Goal: Information Seeking & Learning: Learn about a topic

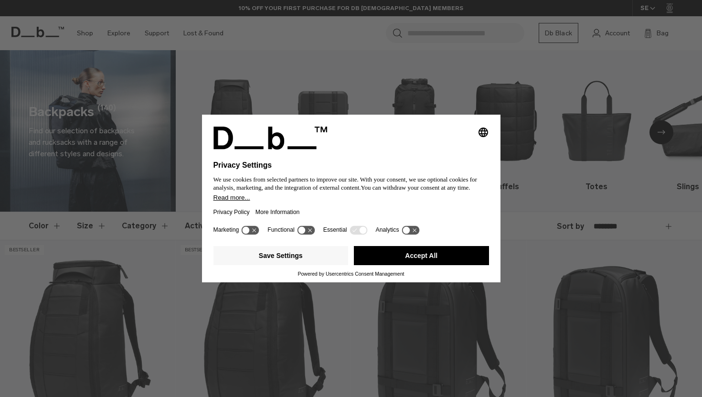
click at [422, 261] on button "Accept All" at bounding box center [421, 255] width 135 height 19
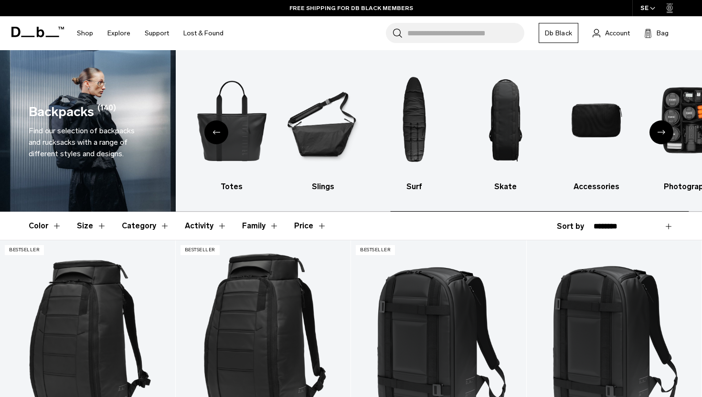
click at [215, 135] on div "Previous slide" at bounding box center [216, 132] width 24 height 24
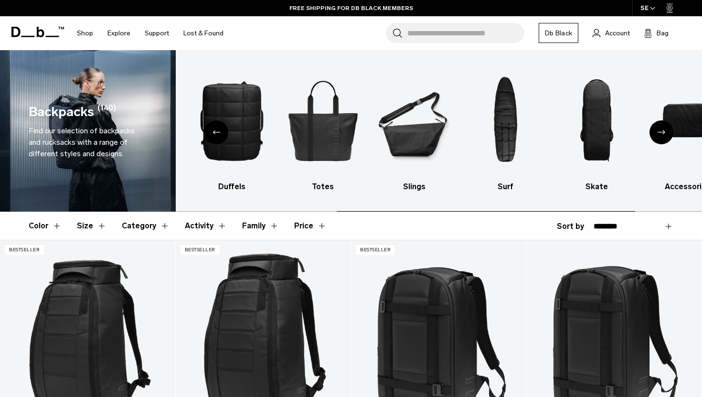
click at [215, 135] on div "Previous slide" at bounding box center [216, 132] width 24 height 24
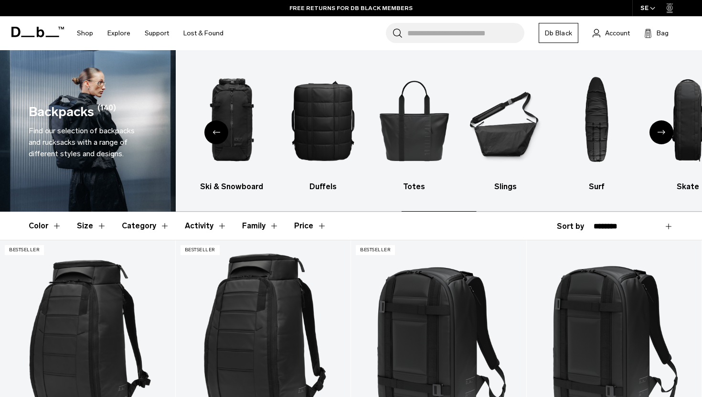
click at [214, 133] on icon "Previous slide" at bounding box center [216, 132] width 8 height 4
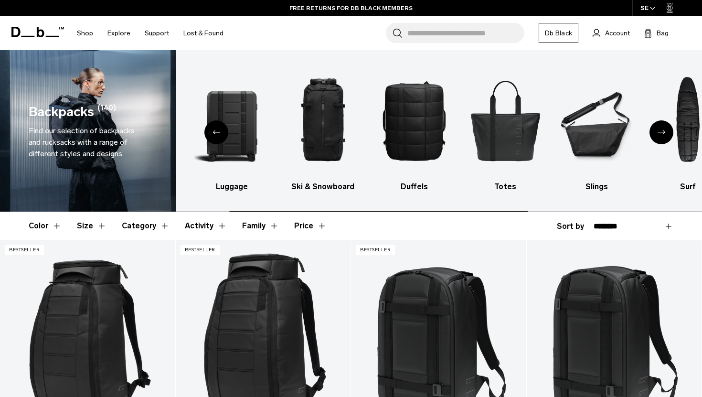
click at [214, 133] on icon "Previous slide" at bounding box center [216, 132] width 8 height 4
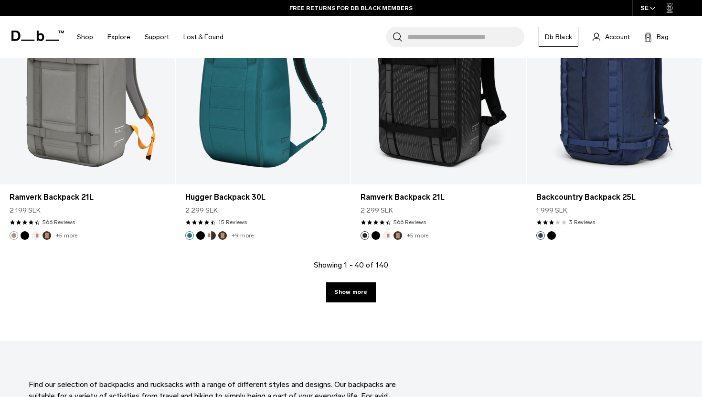
scroll to position [2592, 0]
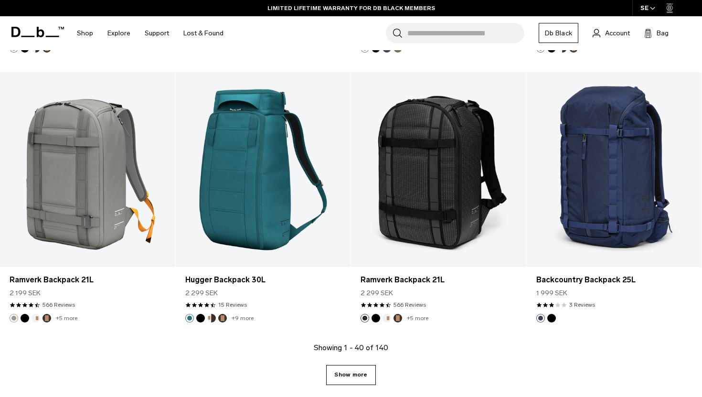
click at [356, 375] on link "Show more" at bounding box center [350, 375] width 49 height 20
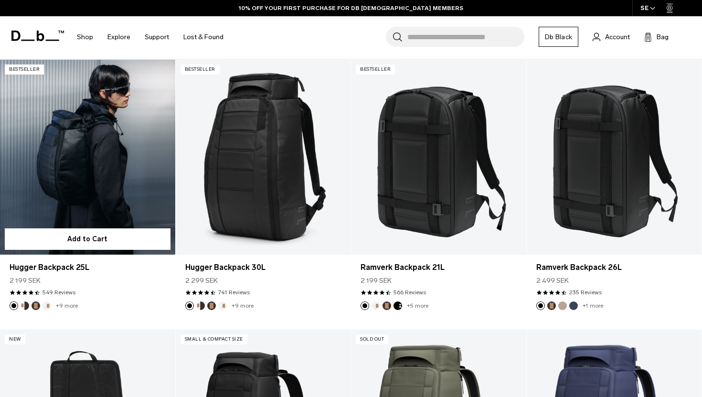
scroll to position [190, 0]
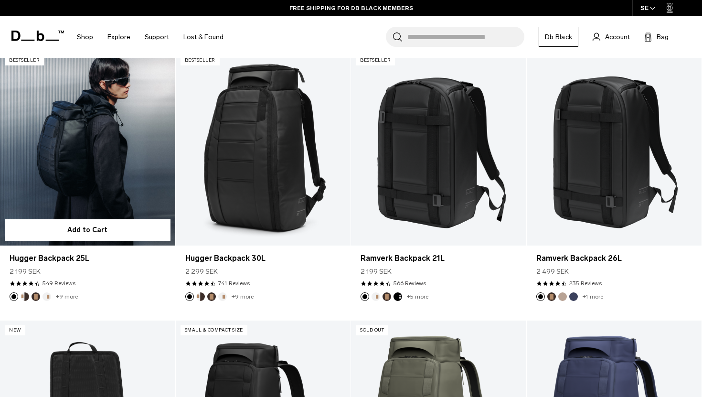
click at [144, 155] on link "Hugger Backpack 25L" at bounding box center [87, 148] width 175 height 194
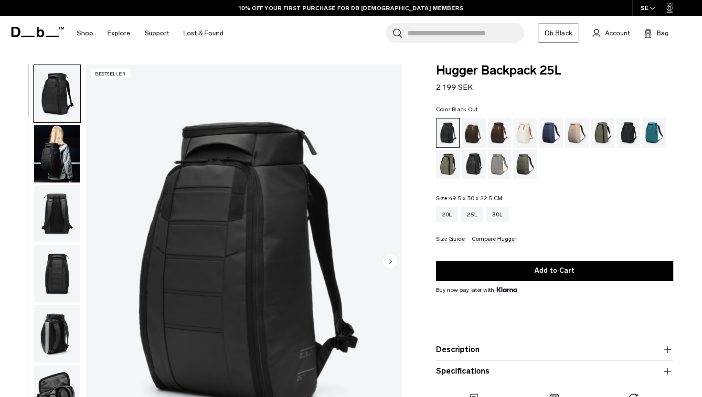
click at [53, 161] on img "button" at bounding box center [57, 153] width 46 height 57
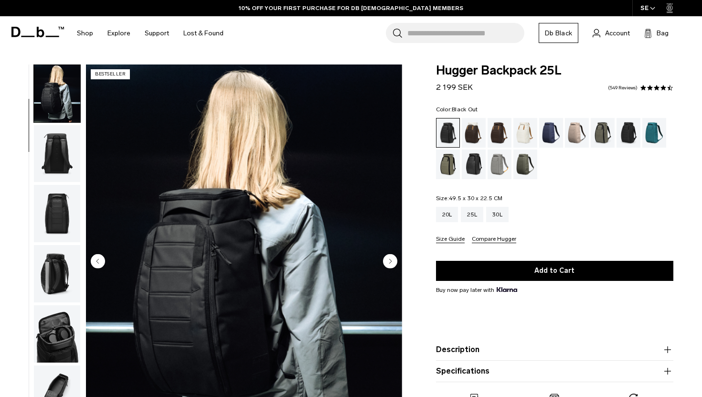
click at [57, 165] on img "button" at bounding box center [57, 153] width 46 height 57
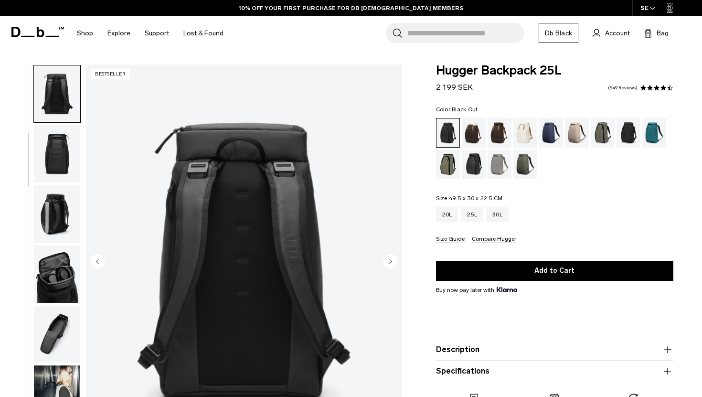
scroll to position [120, 0]
click at [57, 173] on img "button" at bounding box center [57, 153] width 46 height 57
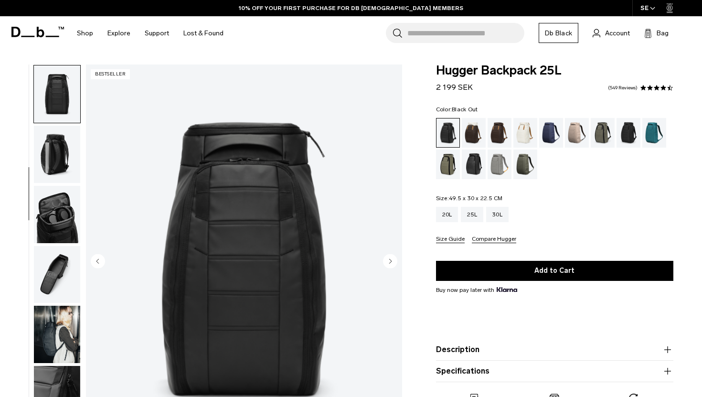
scroll to position [180, 0]
click at [61, 164] on img "button" at bounding box center [57, 153] width 46 height 57
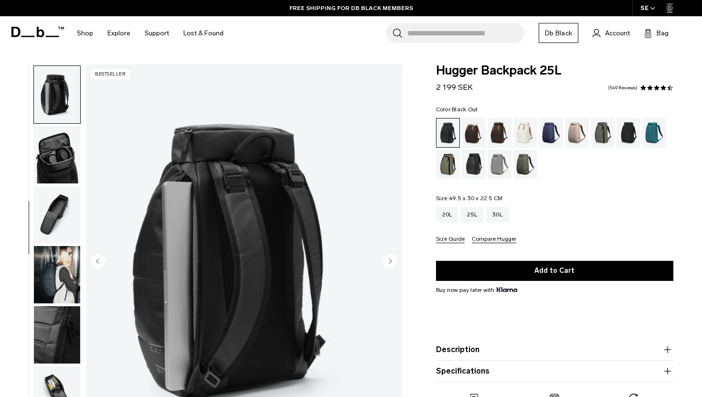
scroll to position [240, 0]
click at [61, 164] on img "button" at bounding box center [57, 153] width 46 height 57
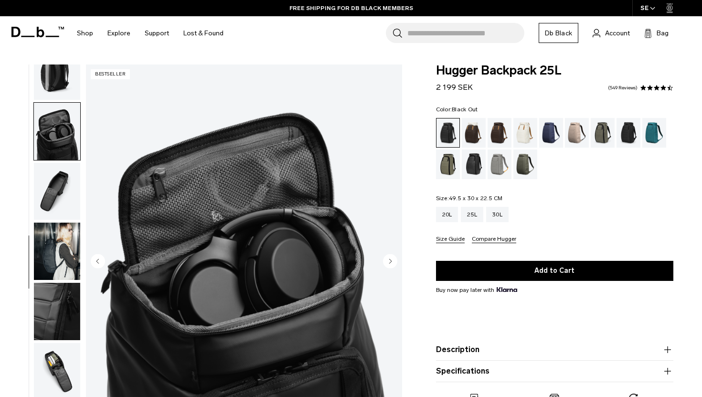
scroll to position [264, 0]
click at [62, 182] on img "button" at bounding box center [57, 190] width 46 height 57
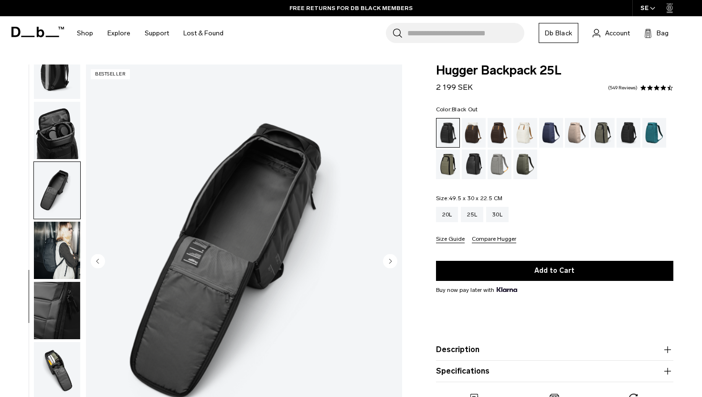
click at [62, 239] on img "button" at bounding box center [57, 250] width 46 height 57
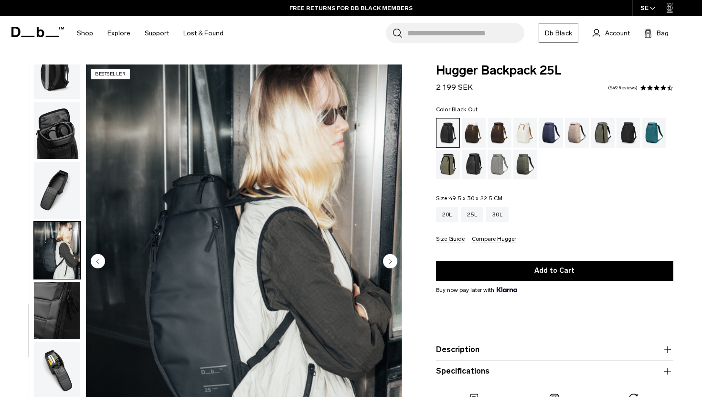
click at [63, 304] on img "button" at bounding box center [57, 310] width 46 height 57
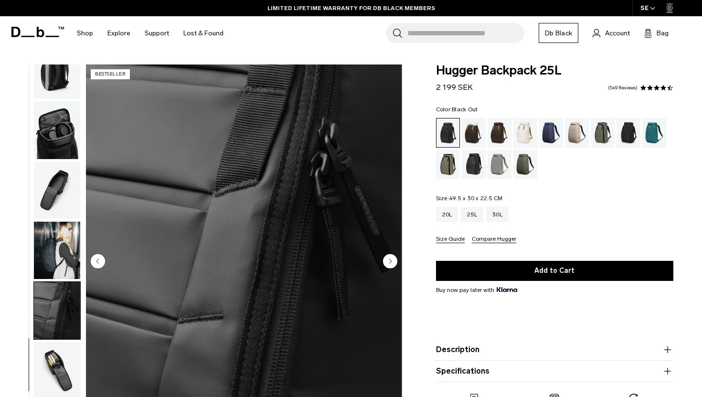
click at [66, 253] on img "button" at bounding box center [57, 250] width 46 height 57
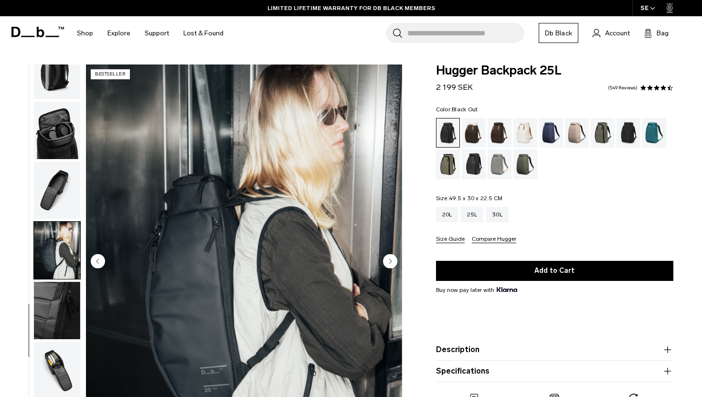
scroll to position [26, 0]
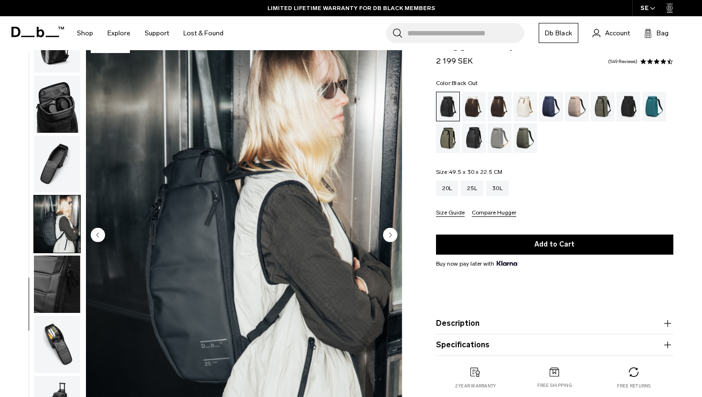
click at [64, 295] on img "button" at bounding box center [57, 283] width 46 height 57
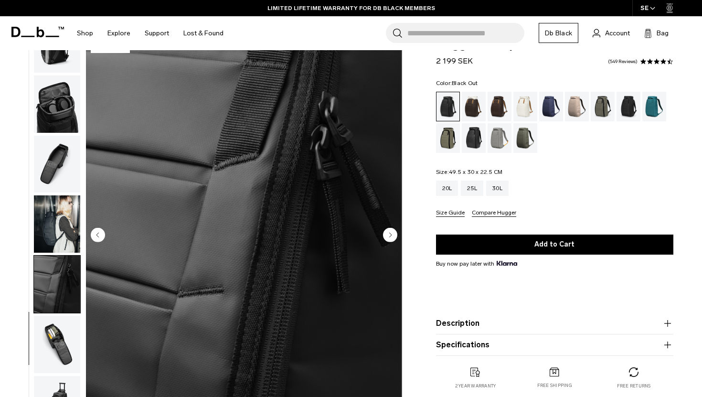
click at [63, 345] on img "button" at bounding box center [57, 344] width 46 height 57
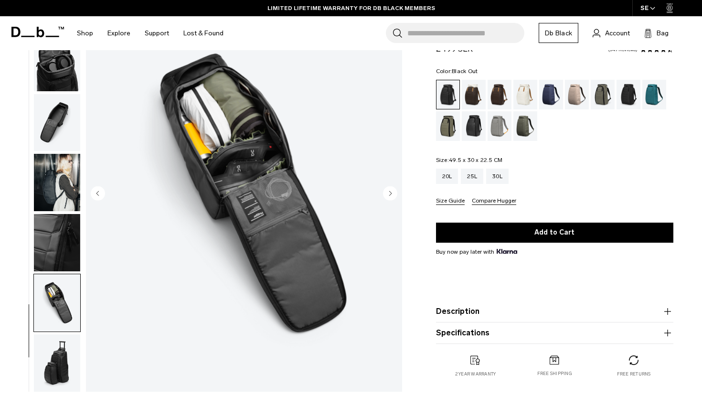
scroll to position [69, 0]
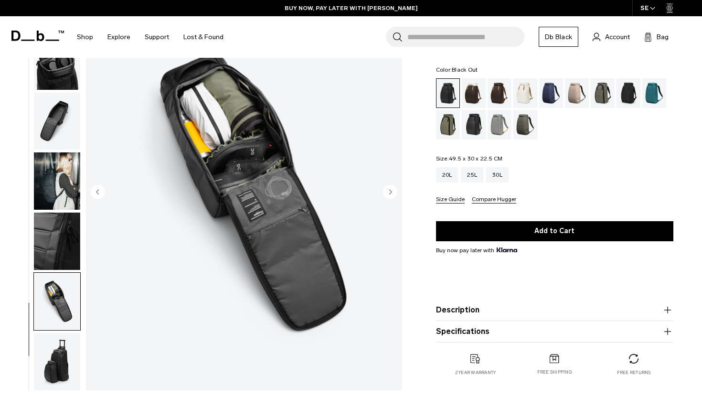
click at [63, 356] on img "button" at bounding box center [57, 361] width 46 height 57
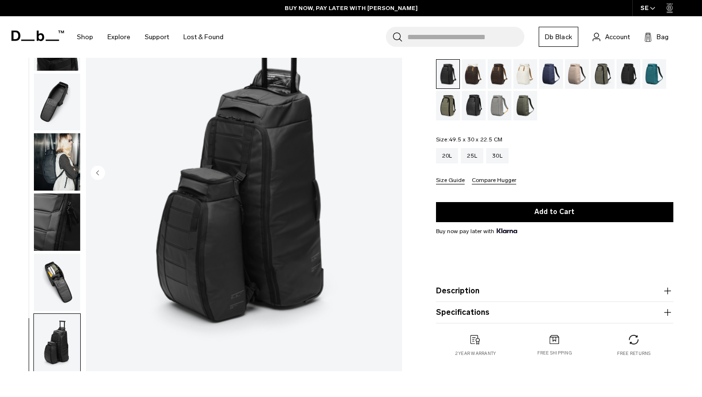
scroll to position [0, 0]
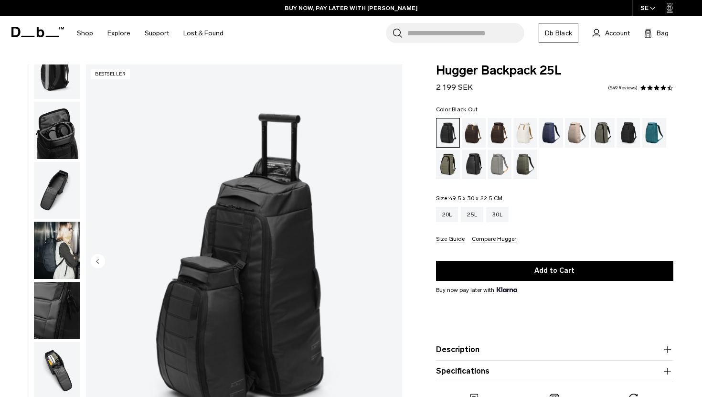
click at [56, 327] on img "button" at bounding box center [57, 310] width 46 height 57
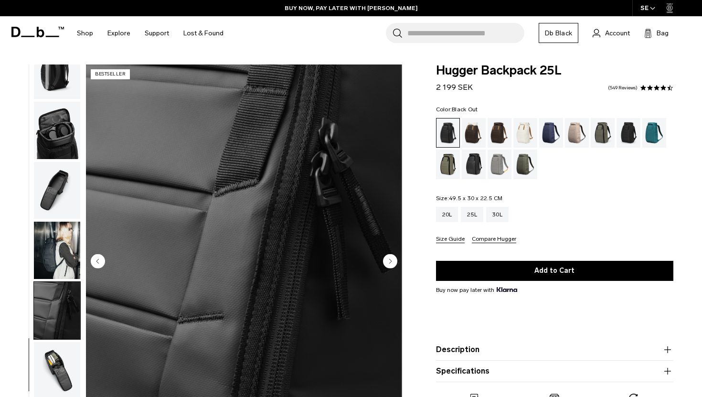
click at [59, 230] on img "button" at bounding box center [57, 250] width 46 height 57
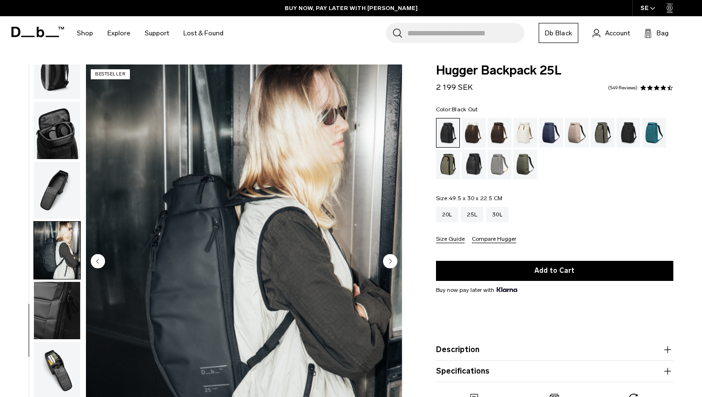
click at [63, 193] on img "button" at bounding box center [57, 190] width 46 height 57
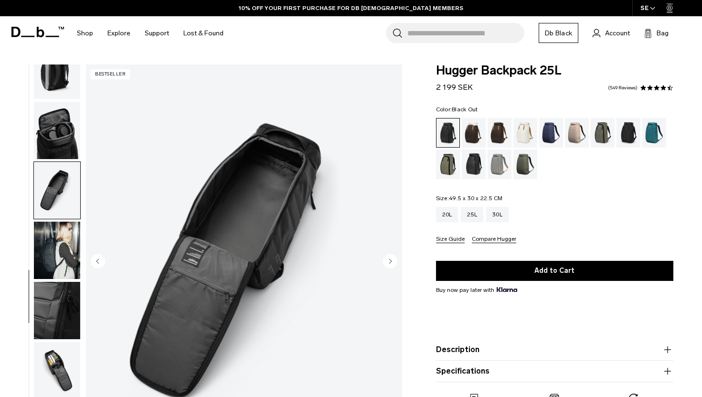
click at [57, 160] on ul at bounding box center [56, 261] width 47 height 395
click at [57, 140] on img "button" at bounding box center [57, 130] width 46 height 57
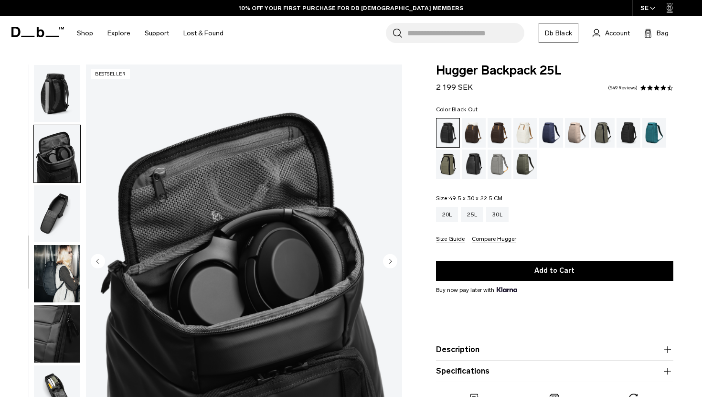
click at [60, 97] on img "button" at bounding box center [57, 93] width 46 height 57
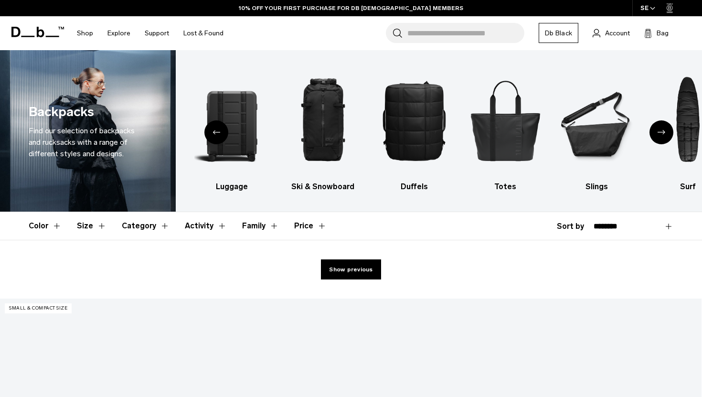
click at [211, 137] on div "Previous slide" at bounding box center [216, 132] width 24 height 24
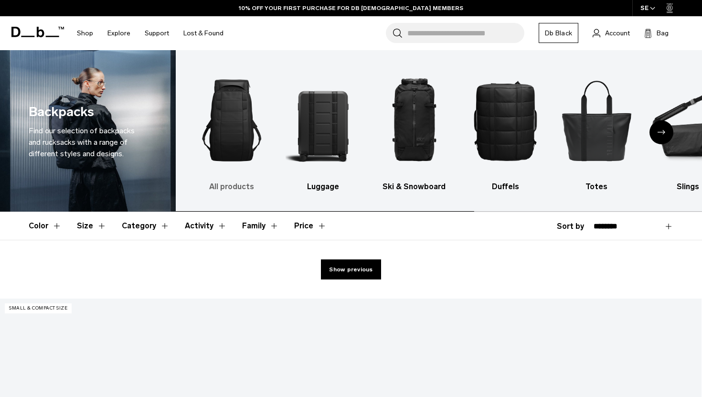
click at [220, 119] on img "1 / 10" at bounding box center [232, 120] width 74 height 112
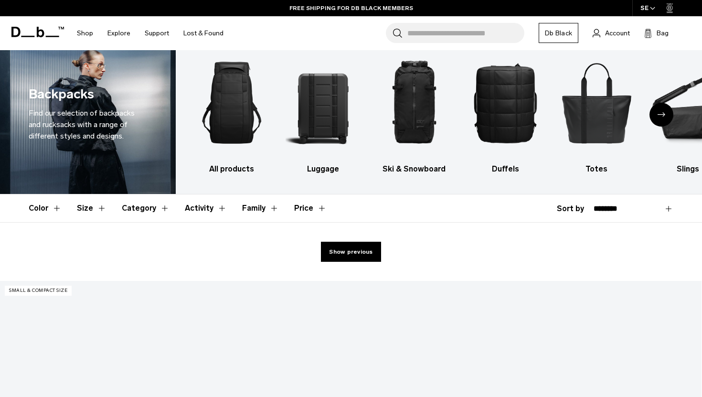
scroll to position [35, 0]
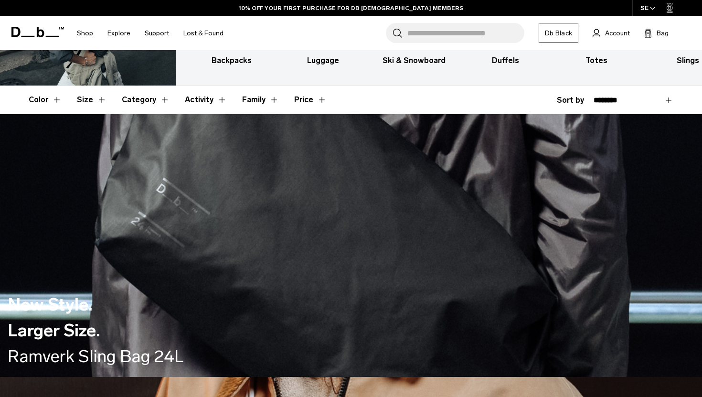
scroll to position [137, 0]
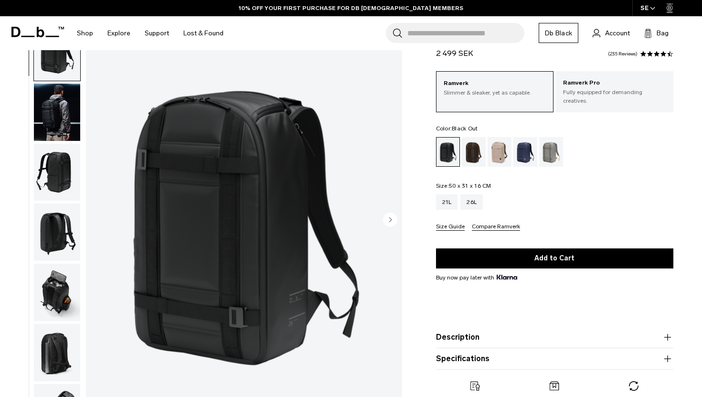
click at [67, 118] on img "button" at bounding box center [57, 112] width 46 height 57
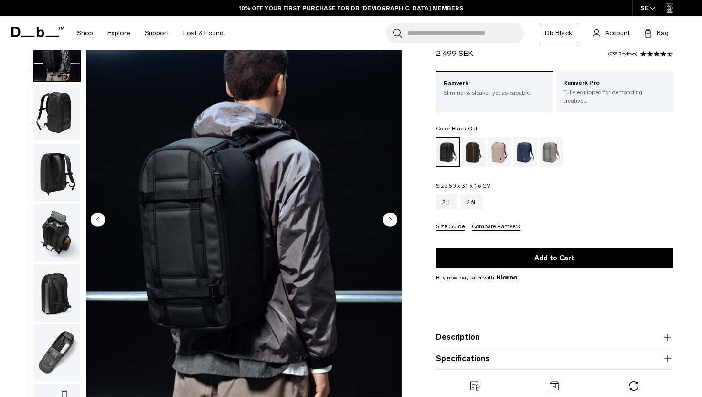
scroll to position [60, 0]
click at [64, 121] on img "button" at bounding box center [57, 112] width 46 height 57
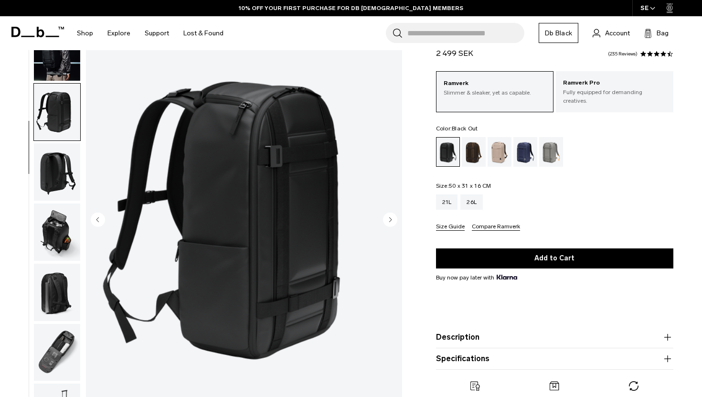
scroll to position [84, 0]
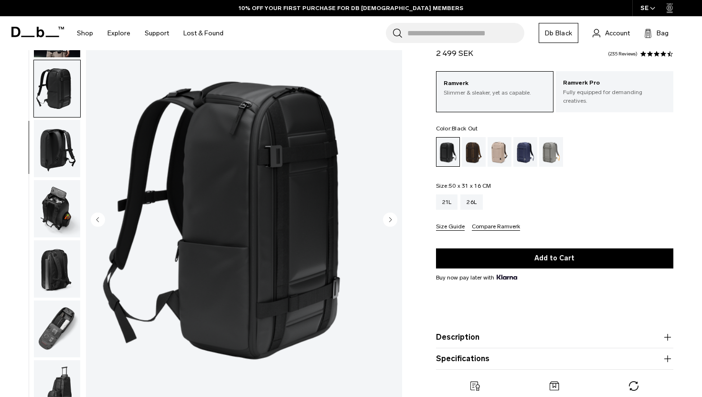
click at [65, 147] on img "button" at bounding box center [57, 148] width 46 height 57
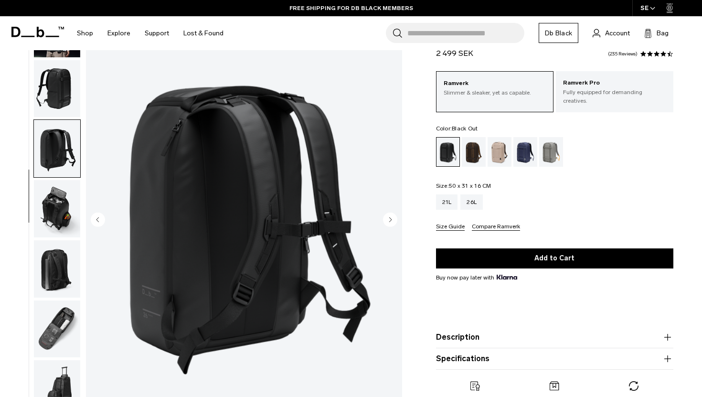
click at [49, 210] on img "button" at bounding box center [57, 208] width 46 height 57
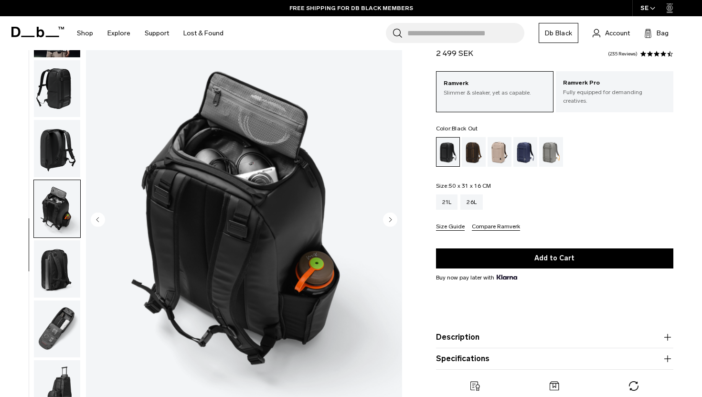
click at [55, 147] on img "button" at bounding box center [57, 148] width 46 height 57
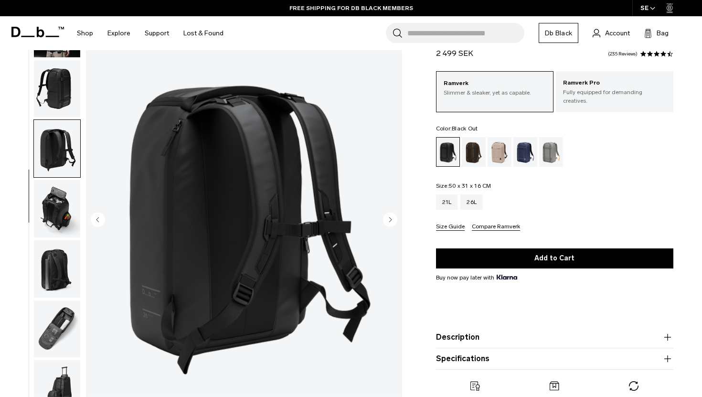
click at [55, 195] on img "button" at bounding box center [57, 208] width 46 height 57
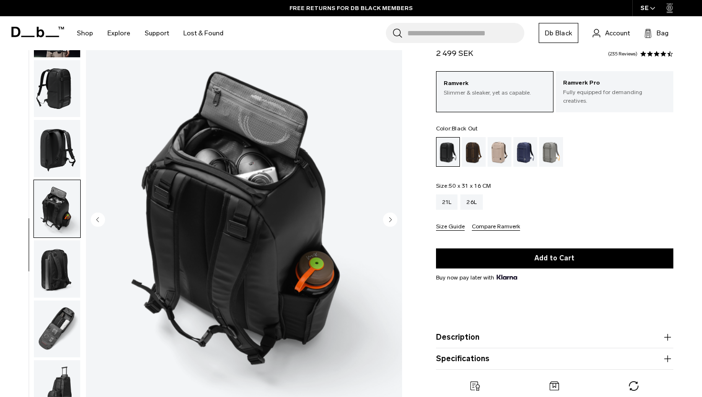
click at [62, 253] on img "button" at bounding box center [57, 268] width 46 height 57
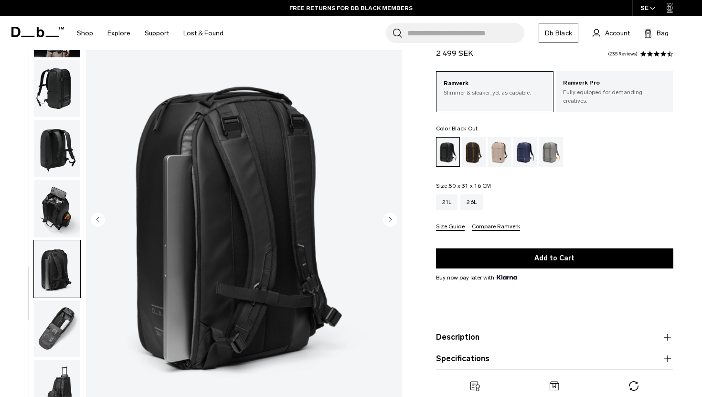
click at [64, 307] on img "button" at bounding box center [57, 328] width 46 height 57
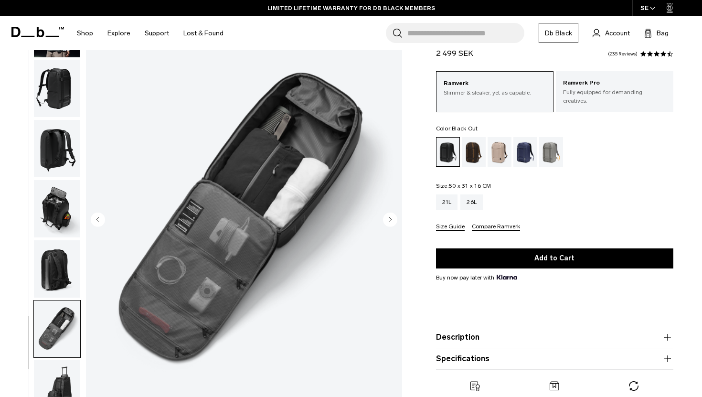
click at [60, 262] on img "button" at bounding box center [57, 268] width 46 height 57
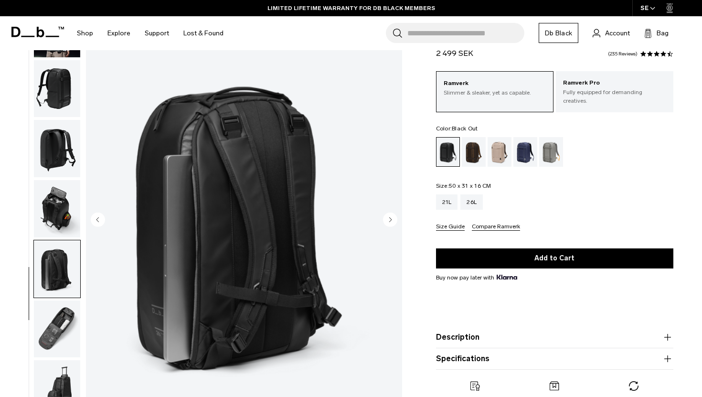
click at [59, 207] on img "button" at bounding box center [57, 208] width 46 height 57
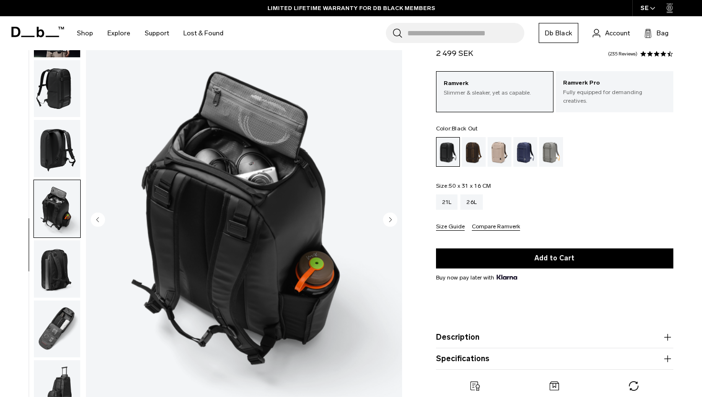
click at [48, 259] on img "button" at bounding box center [57, 268] width 46 height 57
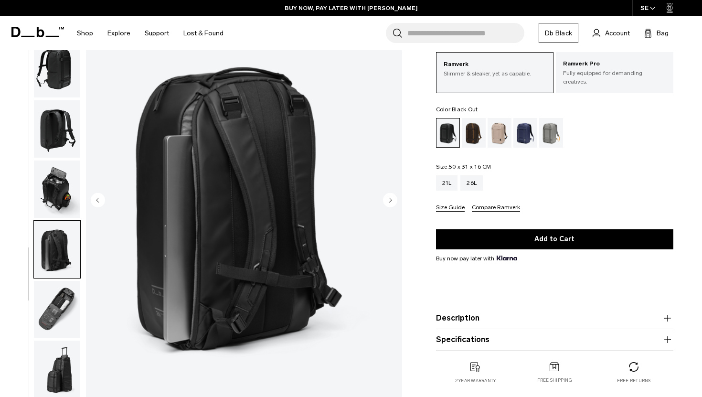
scroll to position [78, 0]
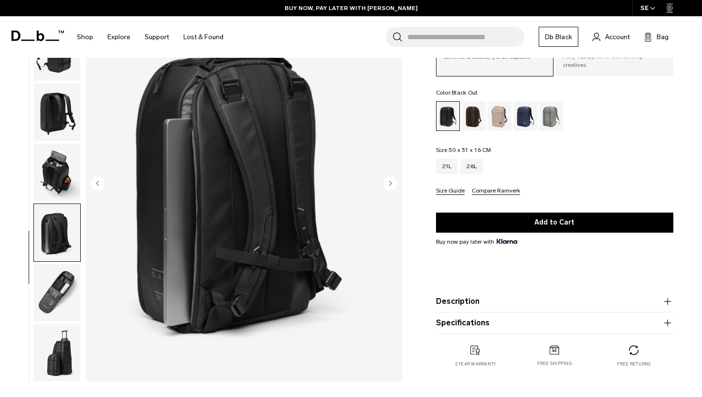
click at [60, 288] on img "button" at bounding box center [57, 292] width 46 height 57
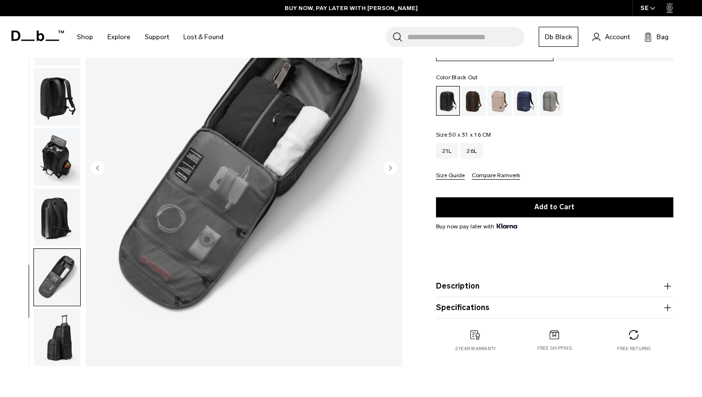
scroll to position [100, 0]
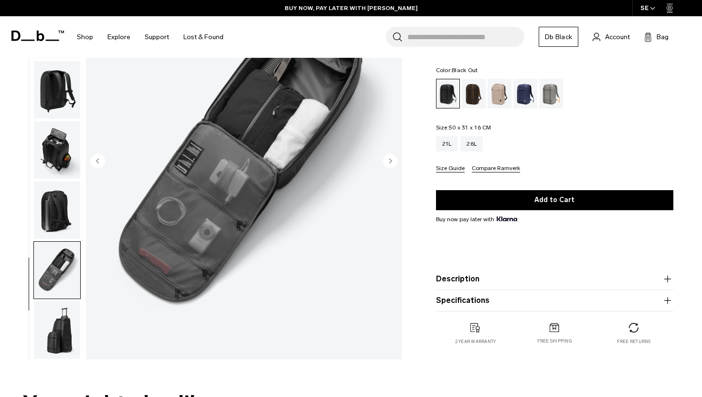
click at [66, 329] on img "button" at bounding box center [57, 329] width 46 height 57
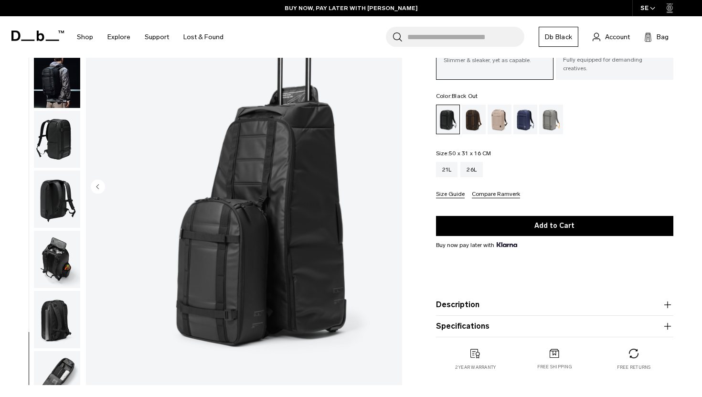
scroll to position [0, 0]
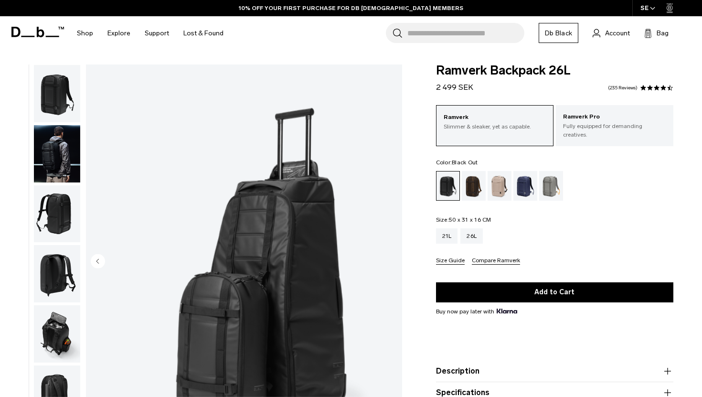
click at [62, 116] on img "button" at bounding box center [57, 93] width 46 height 57
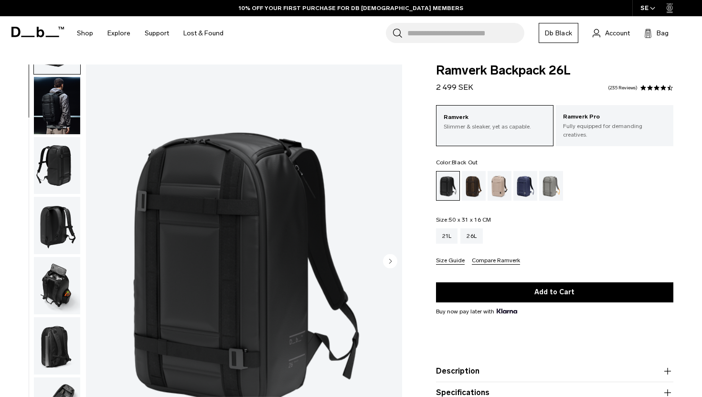
click at [63, 172] on img "button" at bounding box center [57, 165] width 46 height 57
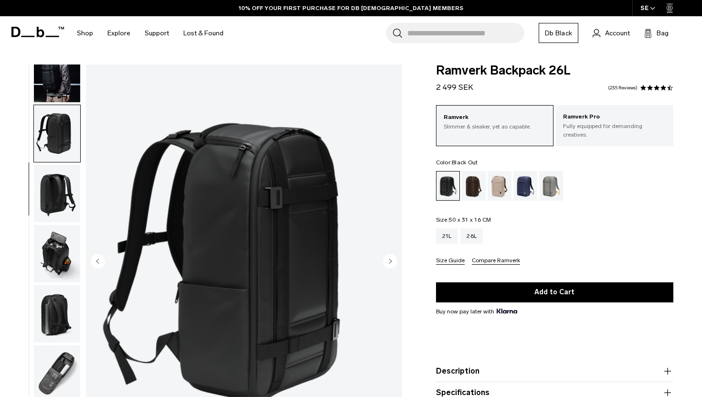
scroll to position [84, 0]
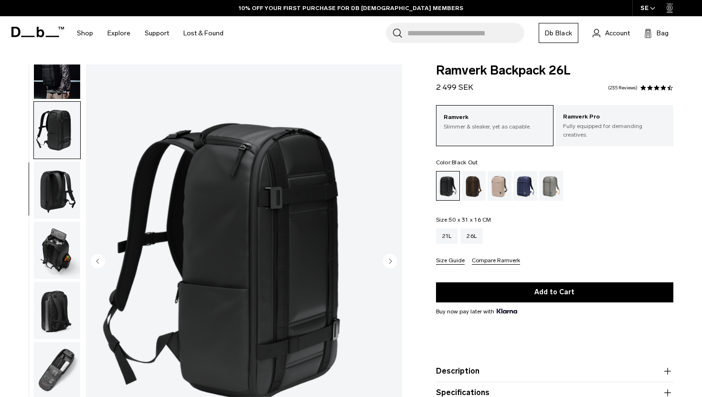
click at [64, 204] on img "button" at bounding box center [57, 189] width 46 height 57
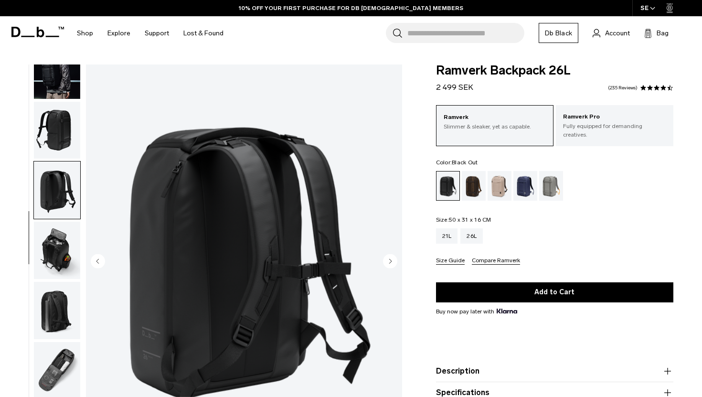
click at [63, 243] on img "button" at bounding box center [57, 250] width 46 height 57
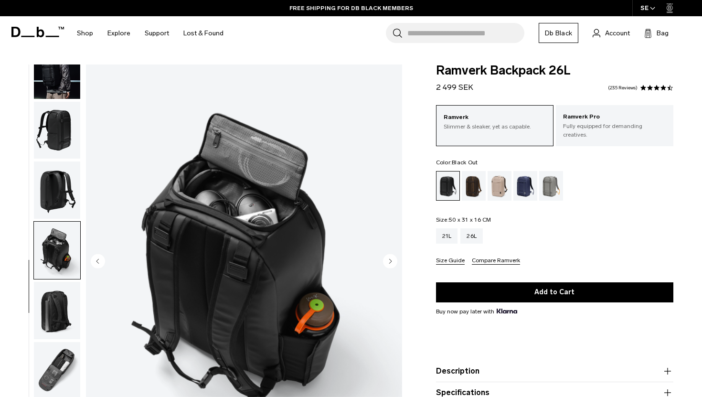
click at [651, 86] on span at bounding box center [649, 87] width 7 height 7
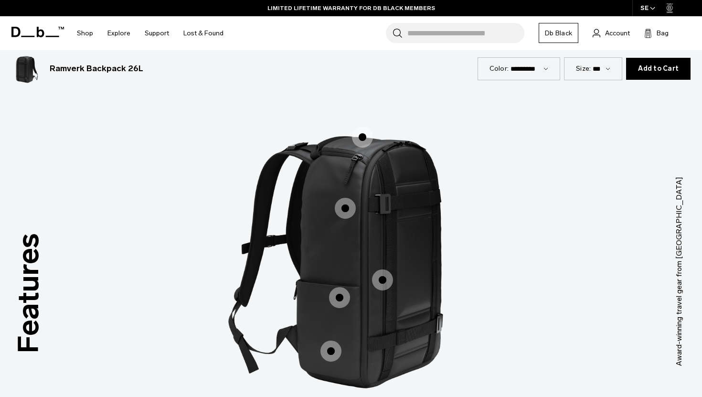
scroll to position [1132, 0]
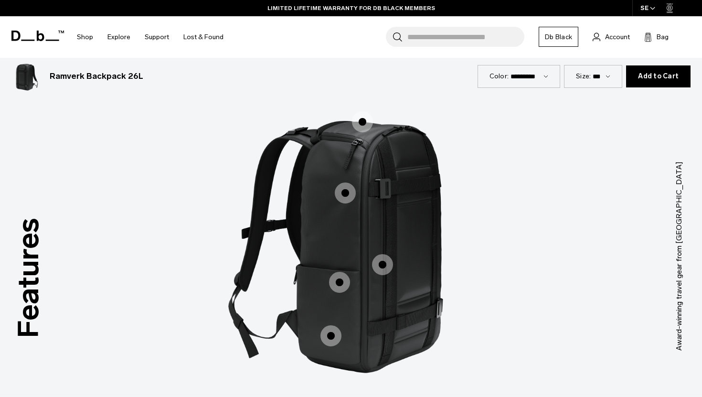
click at [361, 123] on span "1 / 3" at bounding box center [362, 121] width 21 height 21
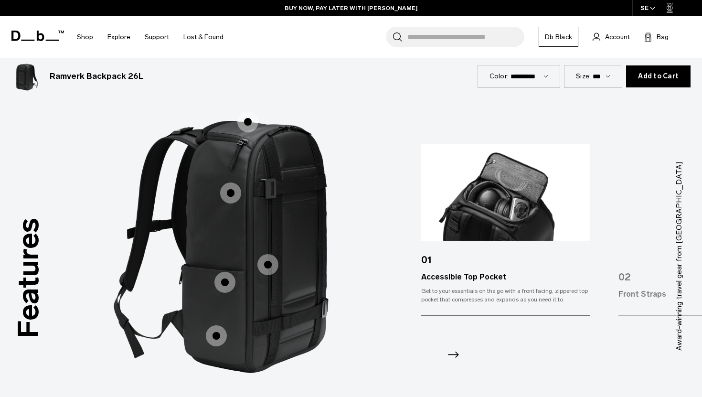
click at [229, 190] on span "1 / 3" at bounding box center [230, 192] width 21 height 21
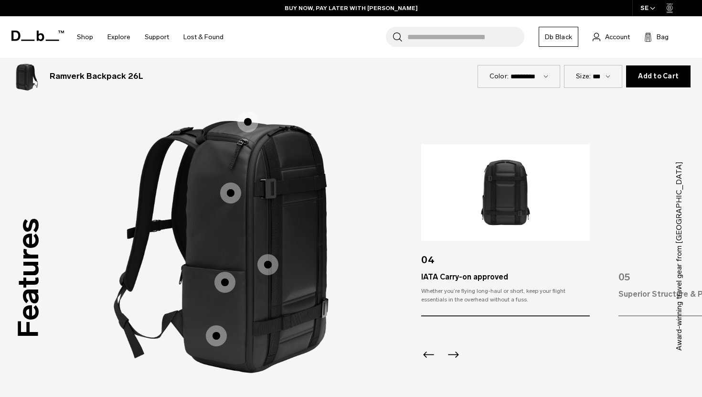
click at [271, 258] on span "1 / 3" at bounding box center [267, 264] width 21 height 21
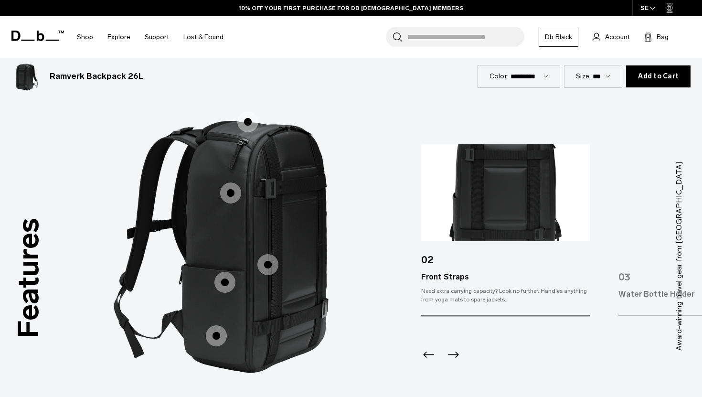
click at [222, 285] on span "1 / 3" at bounding box center [224, 282] width 21 height 21
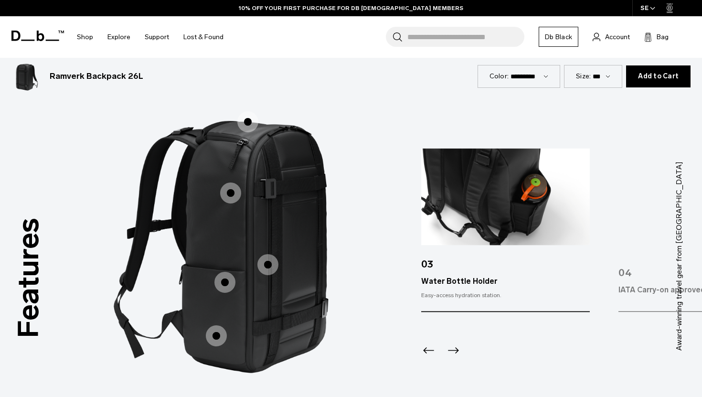
click at [217, 334] on span "1 / 3" at bounding box center [216, 335] width 21 height 21
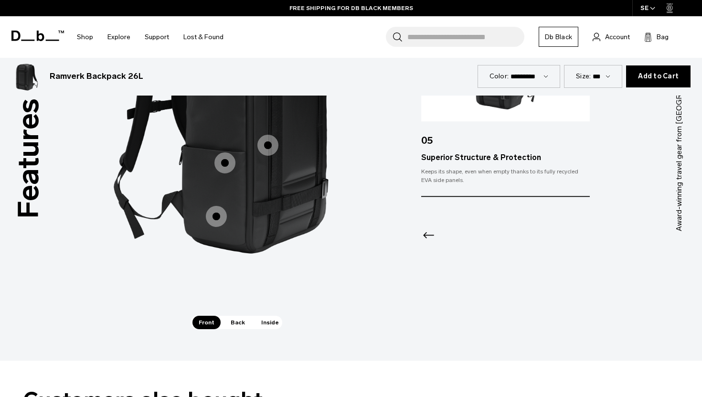
scroll to position [1254, 0]
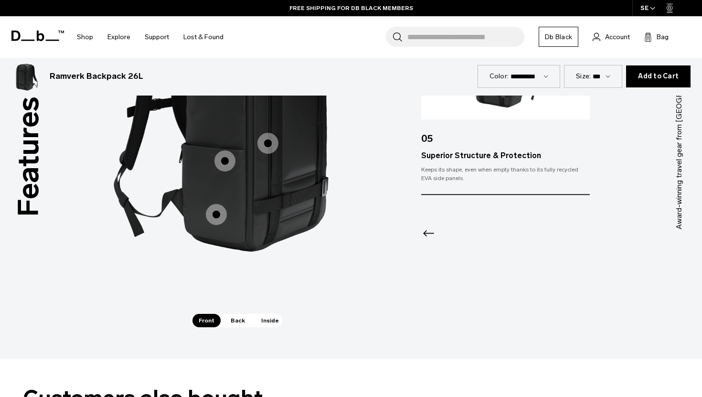
click at [239, 321] on span "Back" at bounding box center [237, 320] width 27 height 13
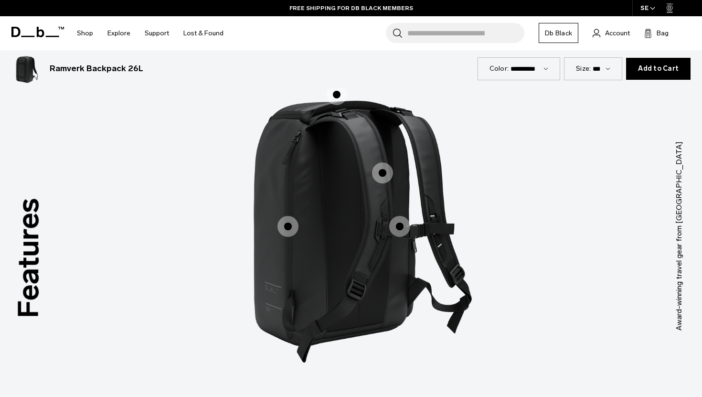
scroll to position [1152, 0]
click at [295, 227] on span "2 / 3" at bounding box center [287, 226] width 21 height 21
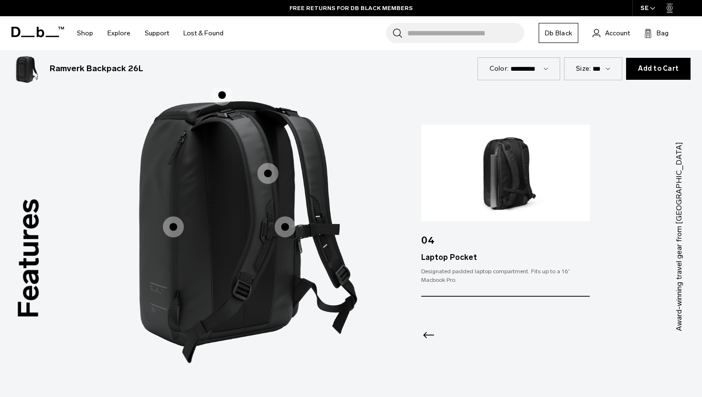
click at [221, 101] on span "2 / 3" at bounding box center [221, 94] width 21 height 21
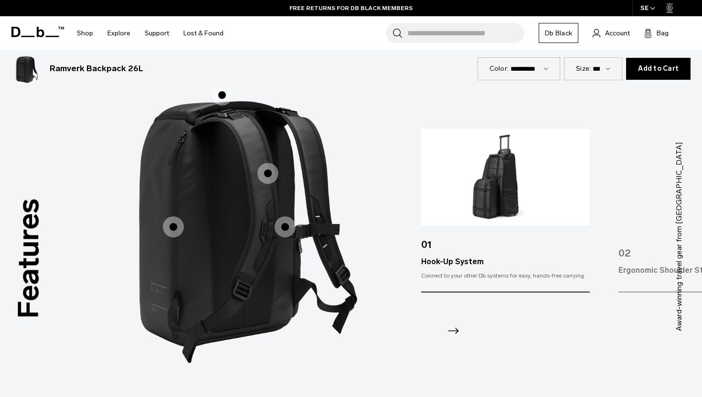
click at [263, 168] on span "2 / 3" at bounding box center [267, 173] width 21 height 21
click at [267, 172] on span "2 / 3" at bounding box center [267, 173] width 21 height 21
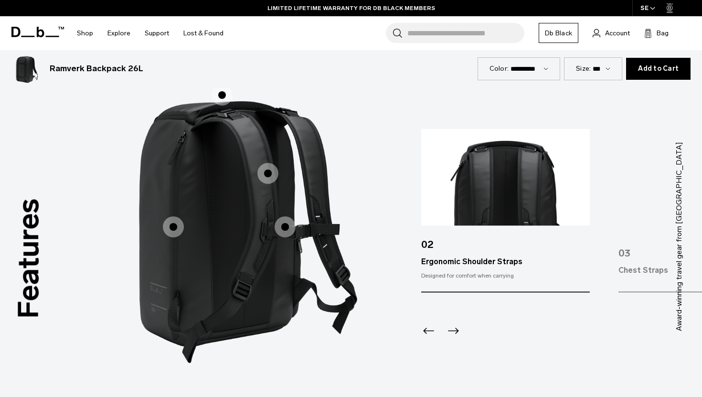
click at [287, 227] on span "2 / 3" at bounding box center [284, 226] width 21 height 21
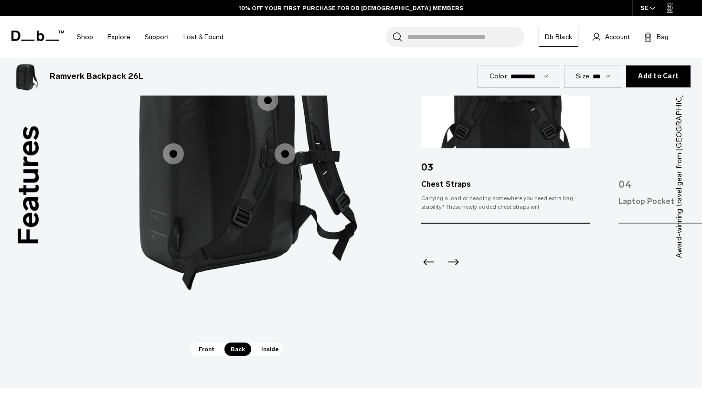
scroll to position [1226, 0]
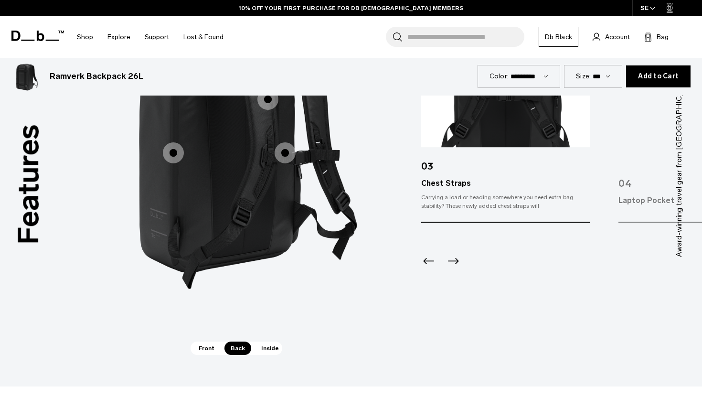
click at [267, 347] on span "Inside" at bounding box center [270, 347] width 30 height 13
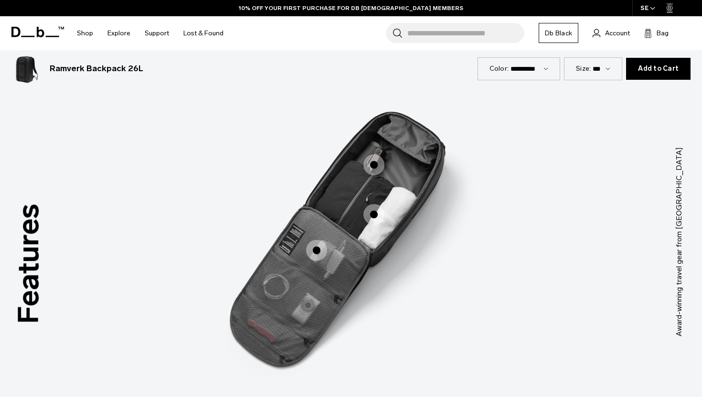
scroll to position [1145, 0]
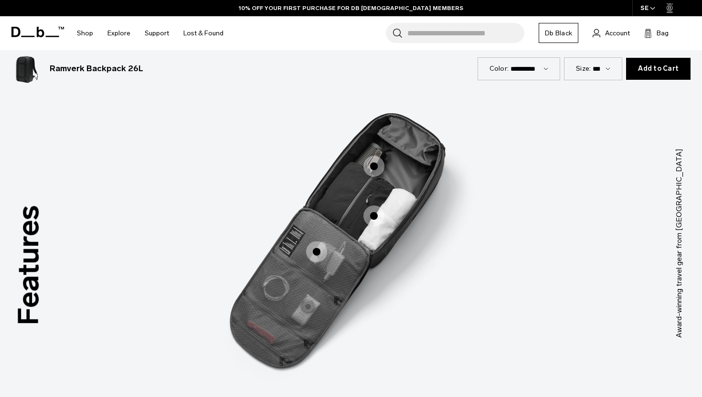
click at [377, 163] on span "3 / 3" at bounding box center [373, 166] width 21 height 21
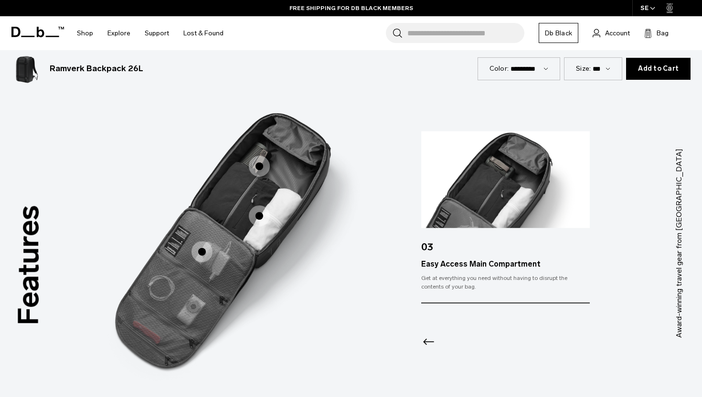
click at [262, 214] on span "3 / 3" at bounding box center [259, 215] width 21 height 21
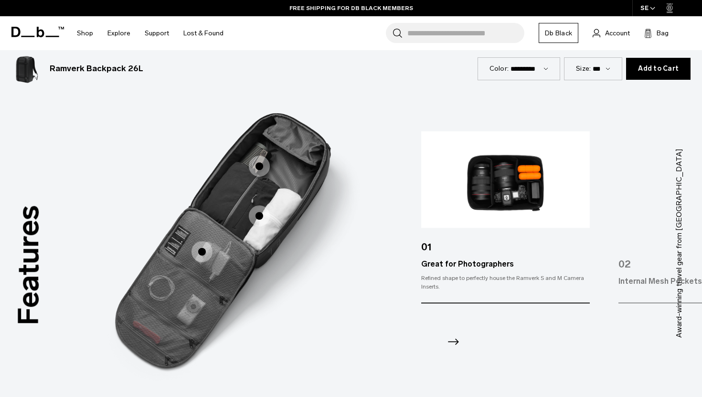
click at [205, 251] on span "3 / 3" at bounding box center [201, 251] width 21 height 21
